Goal: Task Accomplishment & Management: Use online tool/utility

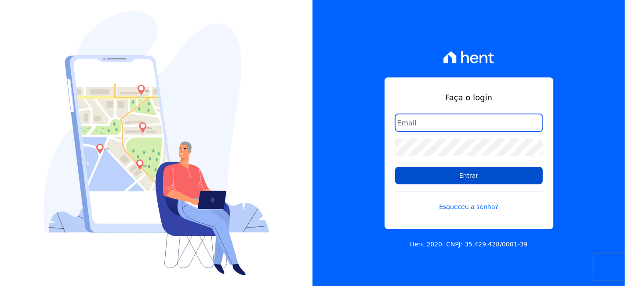
type input "[EMAIL_ADDRESS][DOMAIN_NAME]"
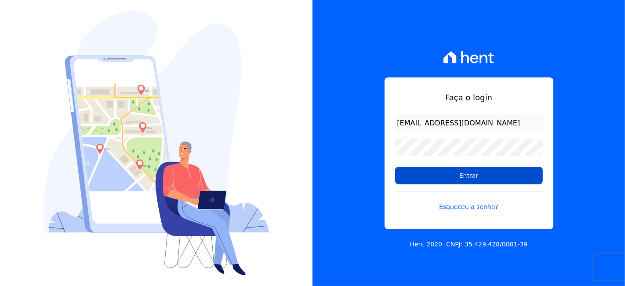
click at [419, 175] on input "Entrar" at bounding box center [469, 176] width 148 height 18
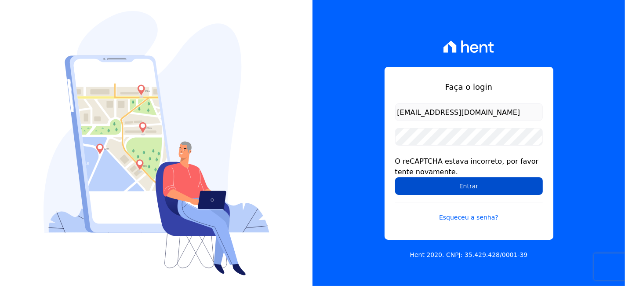
click at [407, 187] on input "Entrar" at bounding box center [469, 186] width 148 height 18
click at [464, 183] on input "Entrar" at bounding box center [469, 186] width 148 height 18
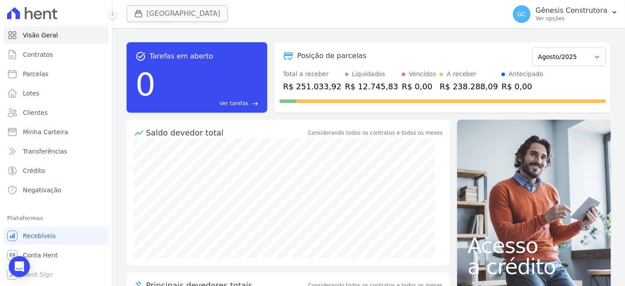
click at [166, 16] on button "Estação Nogueira" at bounding box center [177, 13] width 101 height 17
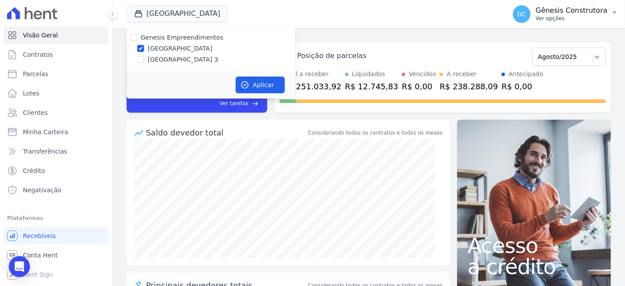
click at [576, 16] on p "Ver opções" at bounding box center [572, 18] width 72 height 7
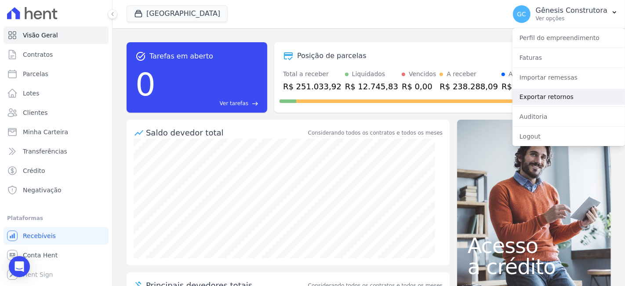
click at [552, 94] on link "Exportar retornos" at bounding box center [568, 97] width 112 height 16
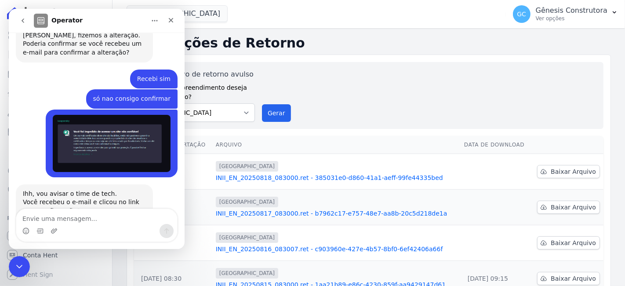
scroll to position [1814, 0]
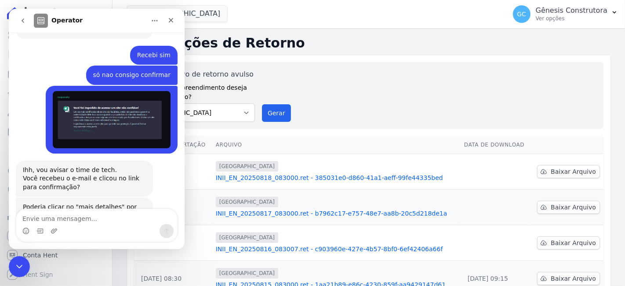
click at [117, 210] on textarea "Envie uma mensagem..." at bounding box center [96, 216] width 161 height 15
type textarea "Bom dia"
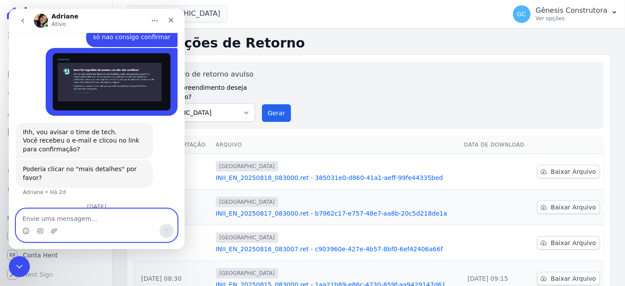
click at [77, 213] on textarea "Envie uma mensagem..." at bounding box center [96, 216] width 161 height 15
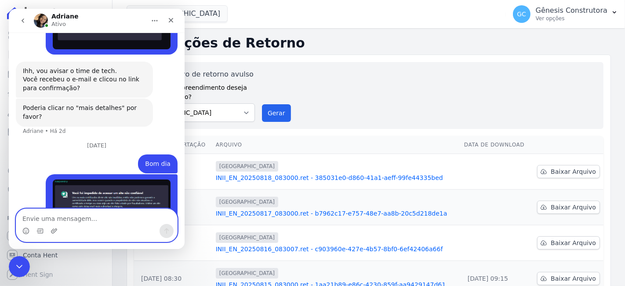
scroll to position [1935, 0]
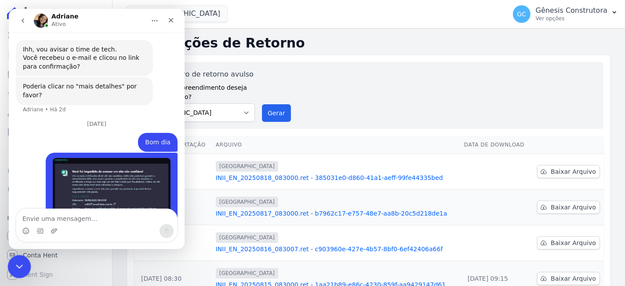
click at [18, 272] on div "Encerramento do Messenger da Intercom" at bounding box center [17, 264] width 21 height 21
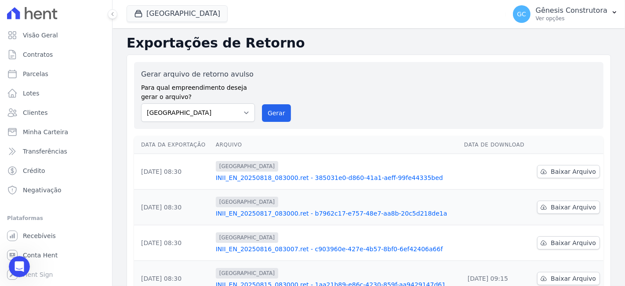
scroll to position [1934, 0]
click at [572, 6] on p "Gênesis Construtora" at bounding box center [572, 10] width 72 height 9
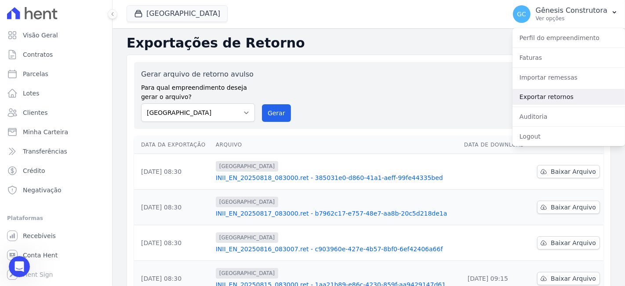
click at [548, 91] on link "Exportar retornos" at bounding box center [568, 97] width 112 height 16
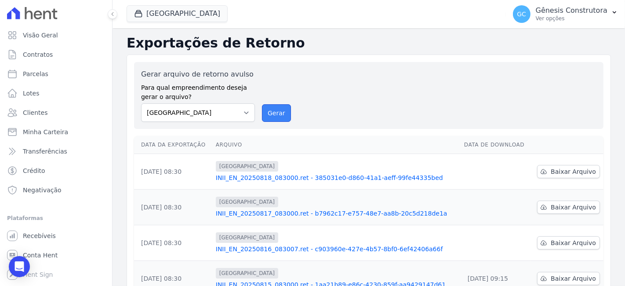
click at [275, 113] on button "Gerar" at bounding box center [276, 113] width 29 height 18
click at [554, 243] on span "Baixar Arquivo" at bounding box center [572, 242] width 45 height 9
click at [555, 205] on span "Baixar Arquivo" at bounding box center [572, 207] width 45 height 9
click at [560, 172] on span "Baixar Arquivo" at bounding box center [572, 171] width 45 height 9
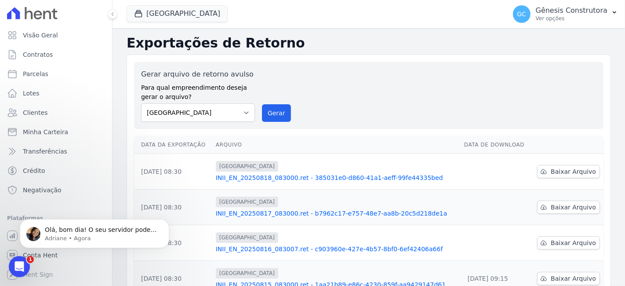
scroll to position [0, 0]
click at [8, 266] on div "Abertura do Messenger da Intercom" at bounding box center [18, 264] width 29 height 29
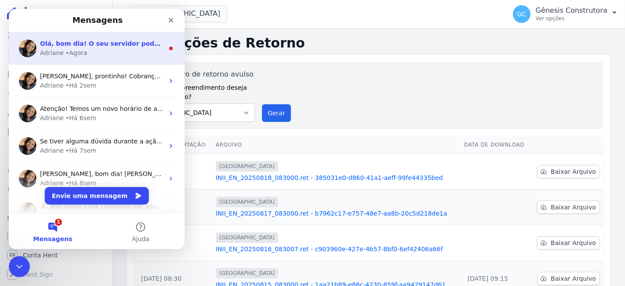
click at [117, 50] on div "Adriane • Agora" at bounding box center [102, 52] width 124 height 9
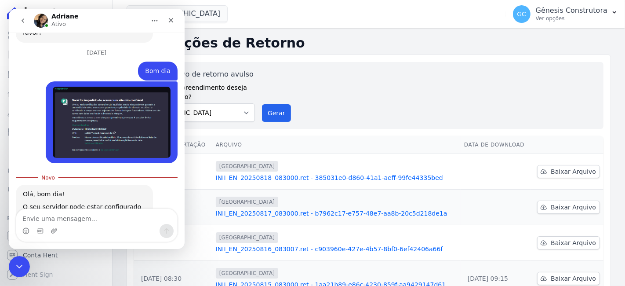
scroll to position [2014, 0]
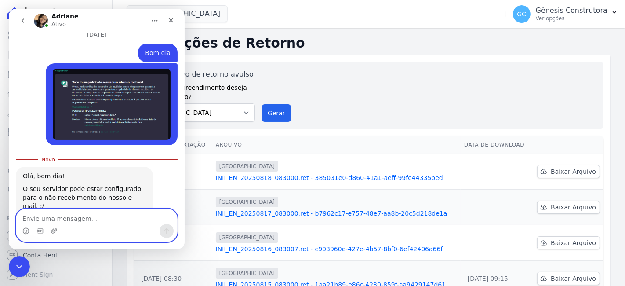
click at [107, 217] on textarea "Envie uma mensagem..." at bounding box center [96, 216] width 161 height 15
type textarea "da uma falha , só nao consigo printar"
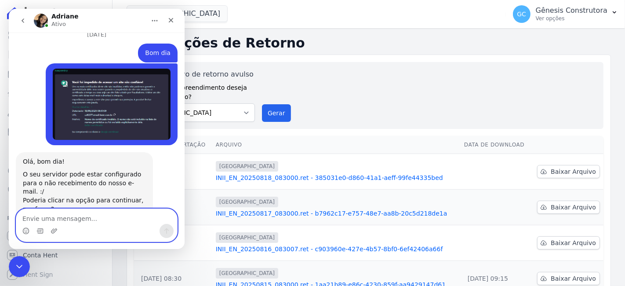
scroll to position [2026, 0]
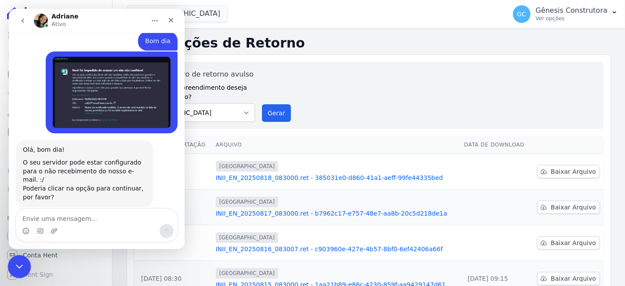
click at [19, 255] on div "Encerramento do Messenger da Intercom" at bounding box center [17, 264] width 21 height 21
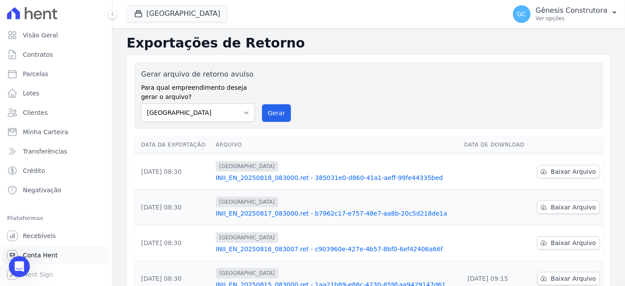
click at [62, 250] on link "Conta Hent" at bounding box center [56, 255] width 105 height 18
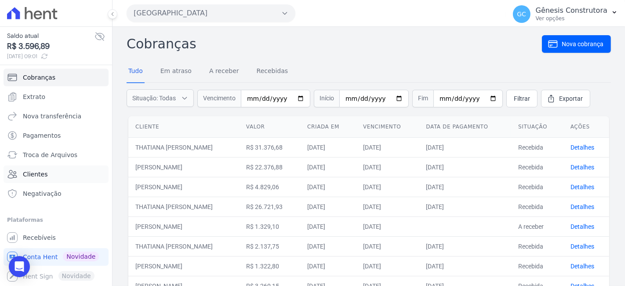
click at [95, 173] on link "Clientes" at bounding box center [56, 174] width 105 height 18
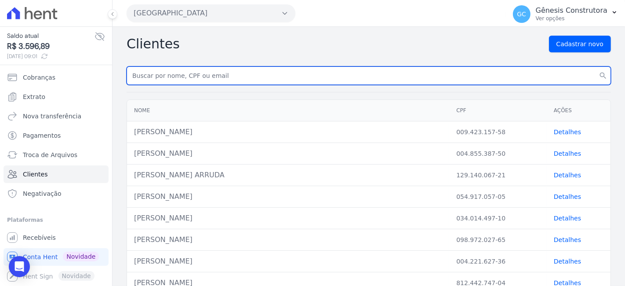
click at [240, 82] on input "text" at bounding box center [369, 75] width 484 height 18
paste input "THAYNA DA COSTA OLIVEIRA SOARES"
type input "THAYNA DA COSTA OLIVEIRA SOARES"
click at [595, 66] on button "search" at bounding box center [603, 75] width 16 height 18
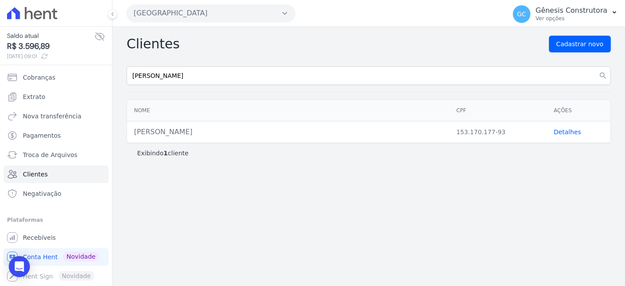
click at [566, 133] on link "Detalhes" at bounding box center [567, 131] width 27 height 7
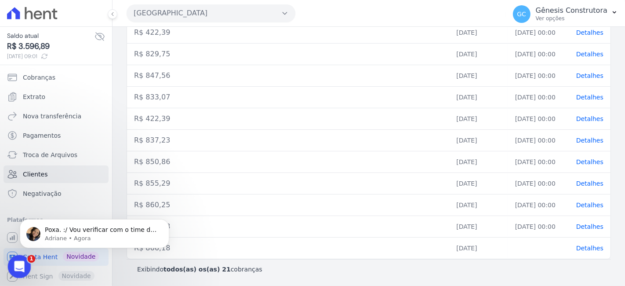
click at [14, 263] on icon "Abertura do Messenger da Intercom" at bounding box center [18, 265] width 14 height 14
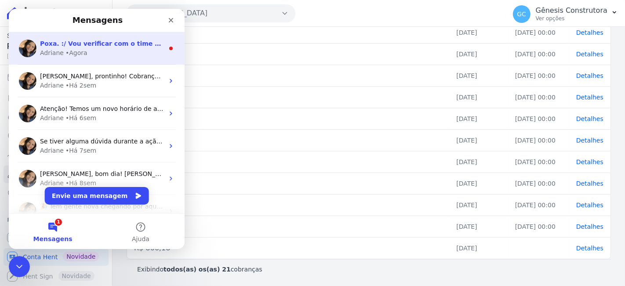
click at [94, 37] on div "Poxa. :/ Vou verificar com o time de tech se podemos ajustar internamente. Reto…" at bounding box center [97, 48] width 176 height 33
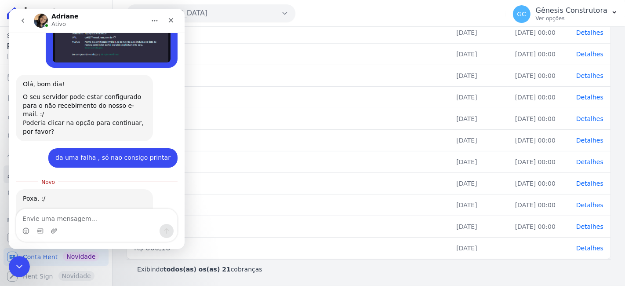
scroll to position [2092, 0]
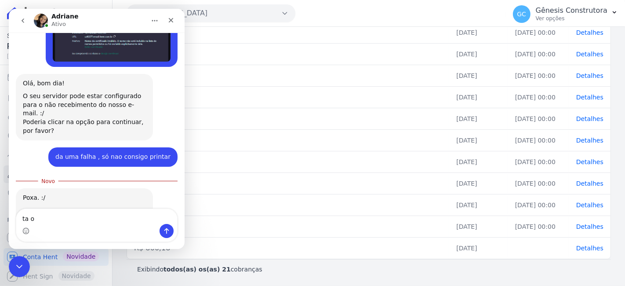
type textarea "ta ok"
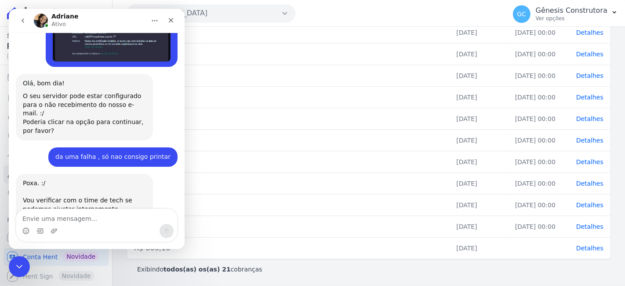
scroll to position [2103, 0]
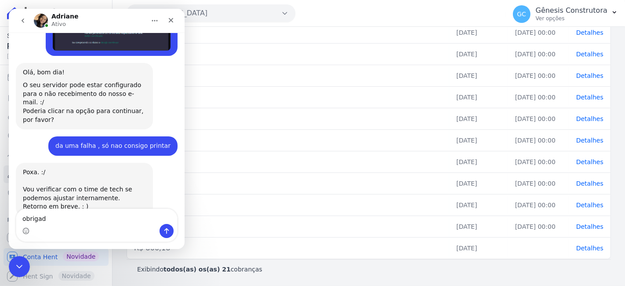
type textarea "obrigada"
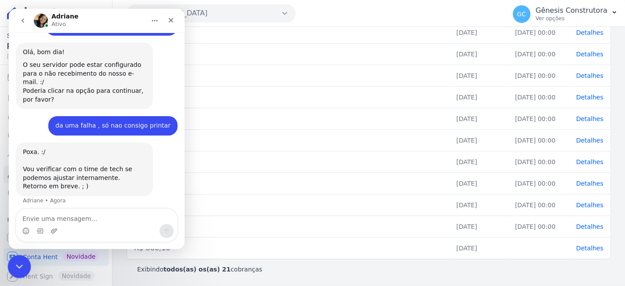
click at [11, 268] on div "Encerramento do Messenger da Intercom" at bounding box center [17, 264] width 21 height 21
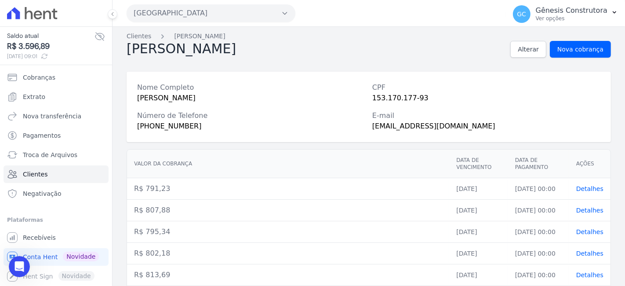
scroll to position [0, 0]
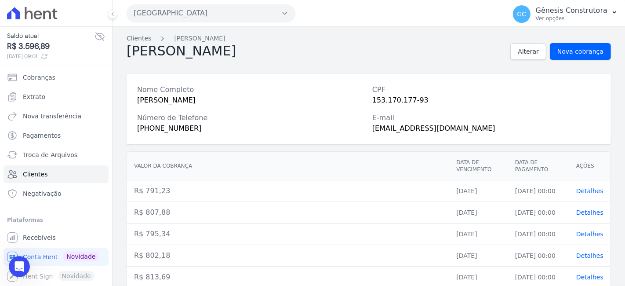
click at [190, 10] on button "Estação Nogueira" at bounding box center [211, 13] width 169 height 18
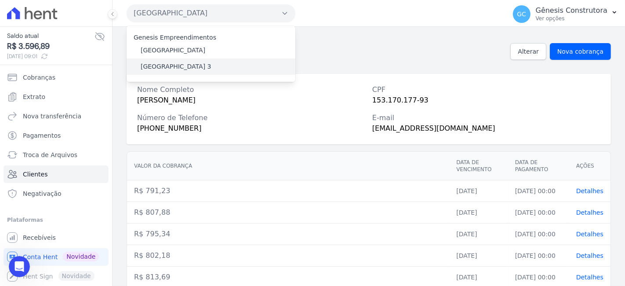
click at [170, 65] on label "Estação Nogueira 3" at bounding box center [176, 66] width 71 height 9
click at [0, 0] on input "Estação Nogueira 3" at bounding box center [0, 0] width 0 height 0
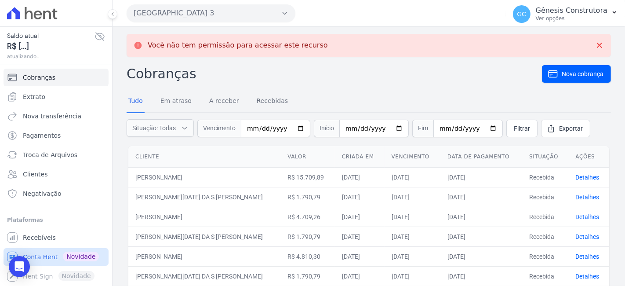
click at [48, 256] on span "Conta Hent" at bounding box center [40, 256] width 35 height 9
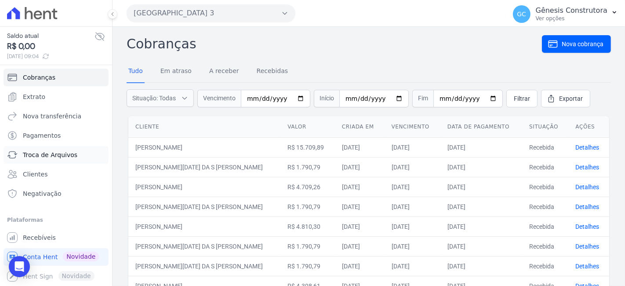
click at [53, 159] on span "Troca de Arquivos" at bounding box center [50, 154] width 54 height 9
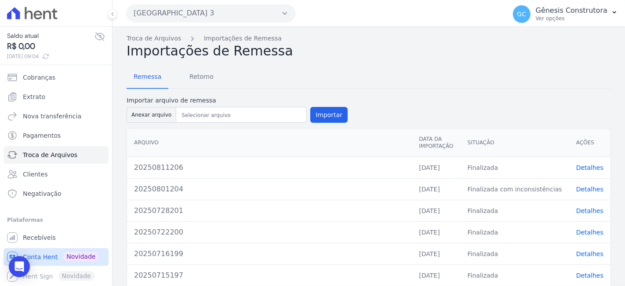
click at [53, 257] on span "Conta Hent" at bounding box center [40, 256] width 35 height 9
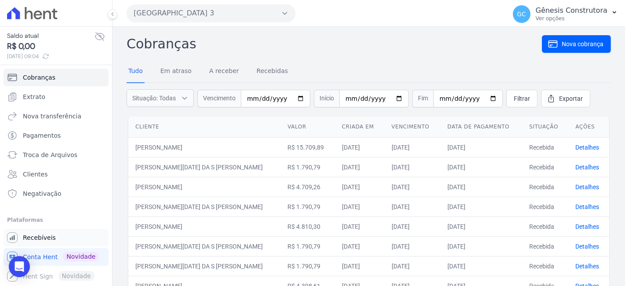
click at [54, 235] on link "Recebíveis" at bounding box center [56, 237] width 105 height 18
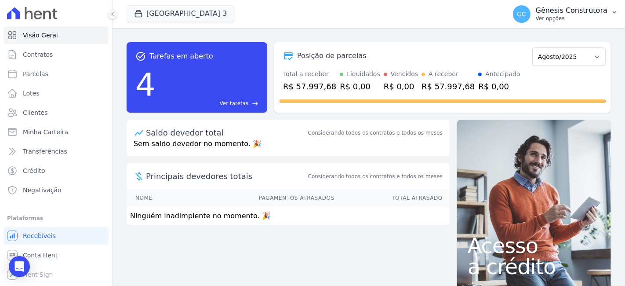
click at [589, 10] on p "Gênesis Construtora" at bounding box center [572, 10] width 72 height 9
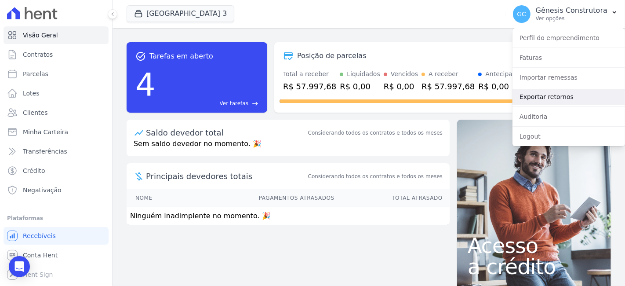
click at [552, 98] on link "Exportar retornos" at bounding box center [568, 97] width 112 height 16
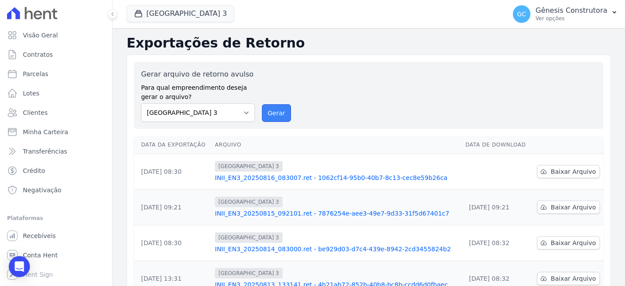
click at [269, 116] on button "Gerar" at bounding box center [276, 113] width 29 height 18
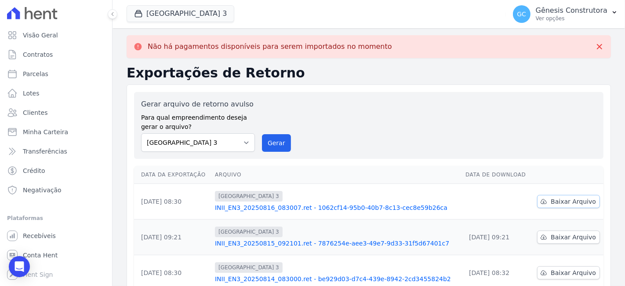
click at [550, 198] on span "Baixar Arquivo" at bounding box center [572, 201] width 45 height 9
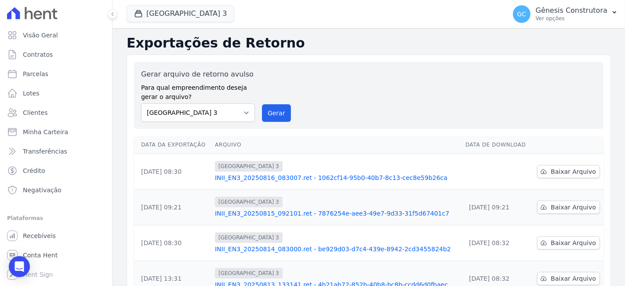
click at [258, 116] on div "Gerar arquivo de retorno avulso Para qual empreendimento deseja gerar o arquivo…" at bounding box center [368, 95] width 455 height 53
click at [266, 122] on div "Gerar arquivo de retorno avulso Para qual empreendimento deseja gerar o arquivo…" at bounding box center [368, 95] width 469 height 67
click at [270, 116] on button "Gerar" at bounding box center [276, 113] width 29 height 18
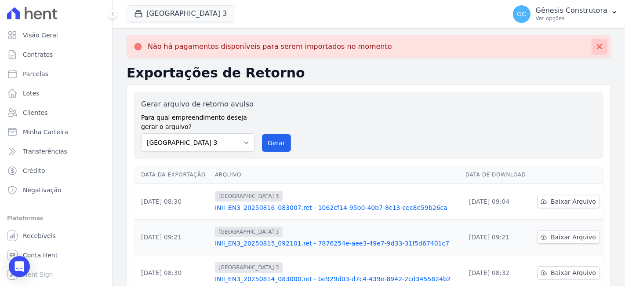
click at [595, 44] on icon at bounding box center [599, 46] width 9 height 9
